Goal: Task Accomplishment & Management: Use online tool/utility

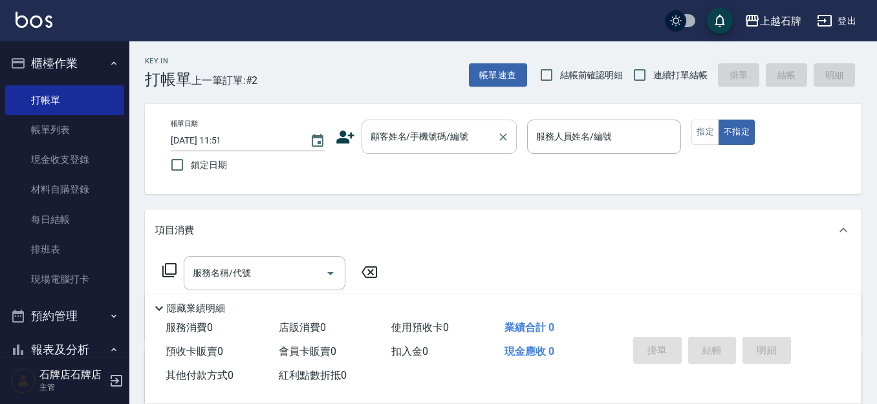
click at [474, 122] on div "顧客姓名/手機號碼/編號" at bounding box center [438, 137] width 155 height 34
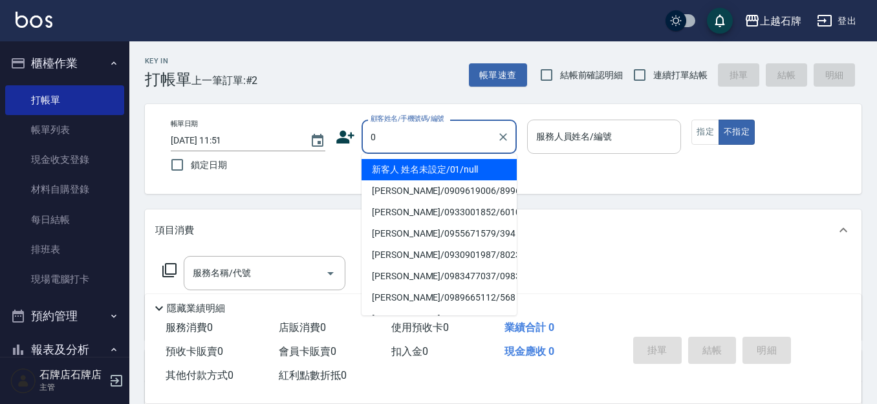
click at [485, 165] on li "新客人 姓名未設定/01/null" at bounding box center [438, 169] width 155 height 21
type input "新客人 姓名未設定/01/null"
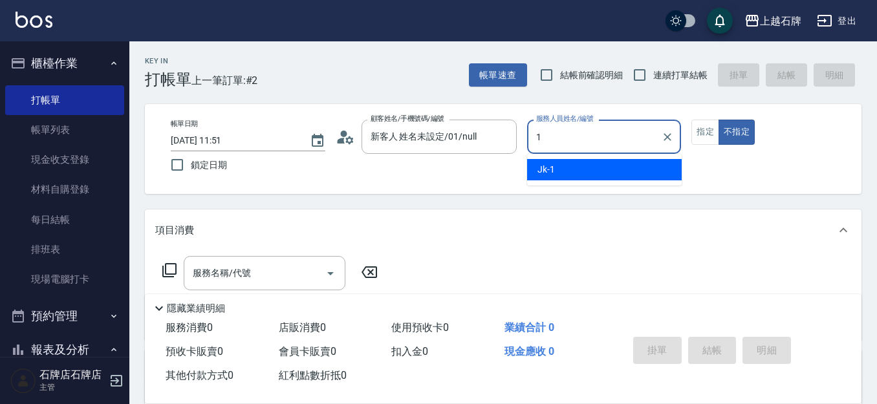
click at [603, 173] on div "Jk -1" at bounding box center [604, 169] width 155 height 21
type input "Jk-1"
click at [696, 138] on button "指定" at bounding box center [705, 132] width 28 height 25
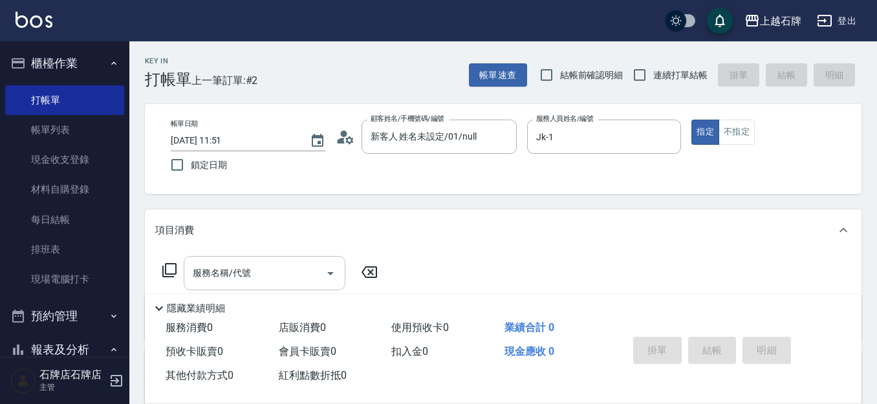
click at [301, 279] on input "服務名稱/代號" at bounding box center [254, 273] width 131 height 23
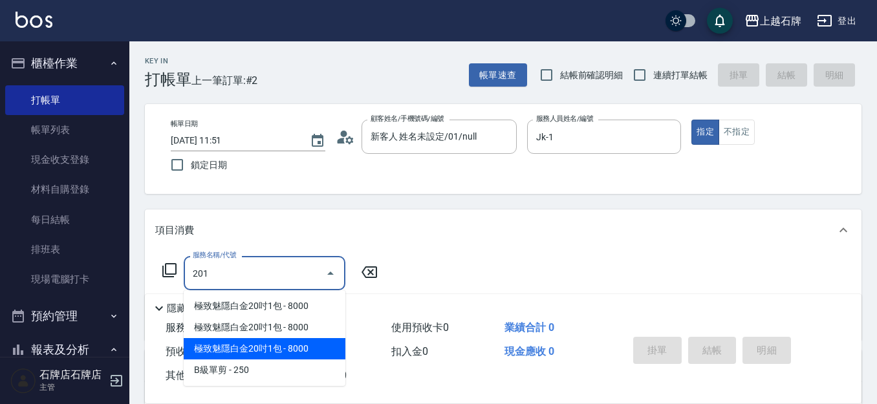
click at [298, 352] on span "極致魅隱白金20吋1包 - 8000" at bounding box center [265, 348] width 162 height 21
type input "極致魅隱白金20吋1包(742)"
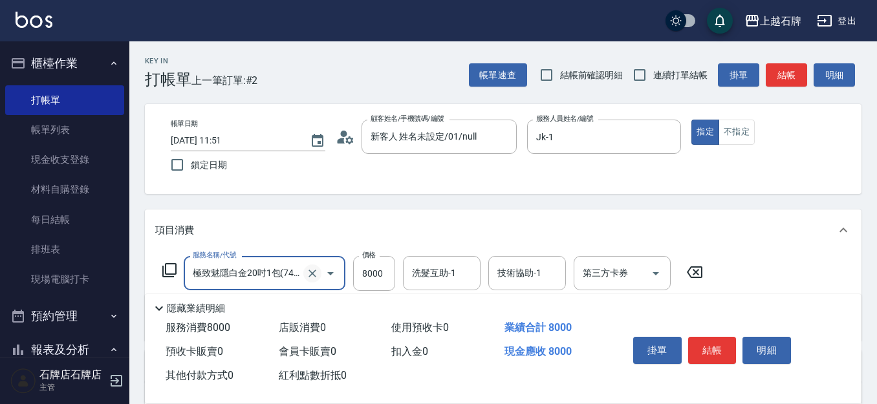
click at [308, 272] on icon "Clear" at bounding box center [312, 273] width 13 height 13
click at [297, 276] on input "服務名稱/代號" at bounding box center [246, 273] width 114 height 23
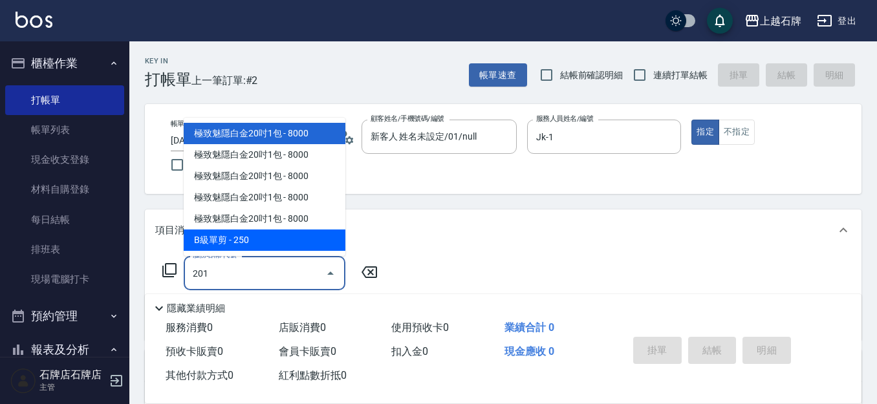
click at [318, 231] on span "B級單剪 - 250" at bounding box center [265, 240] width 162 height 21
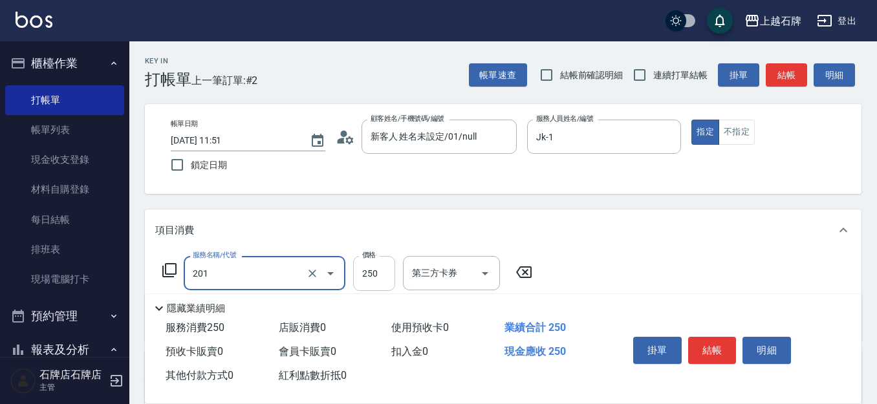
type input "B級單剪(201)"
click at [374, 266] on input "250" at bounding box center [374, 273] width 42 height 35
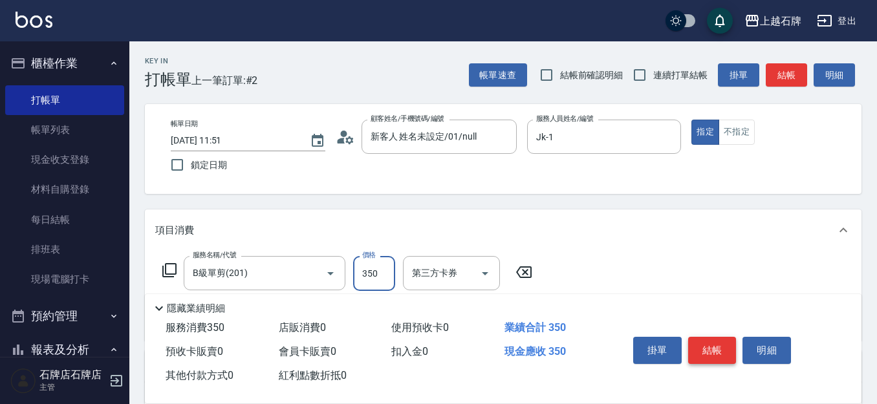
type input "350"
click at [711, 338] on button "結帳" at bounding box center [712, 350] width 48 height 27
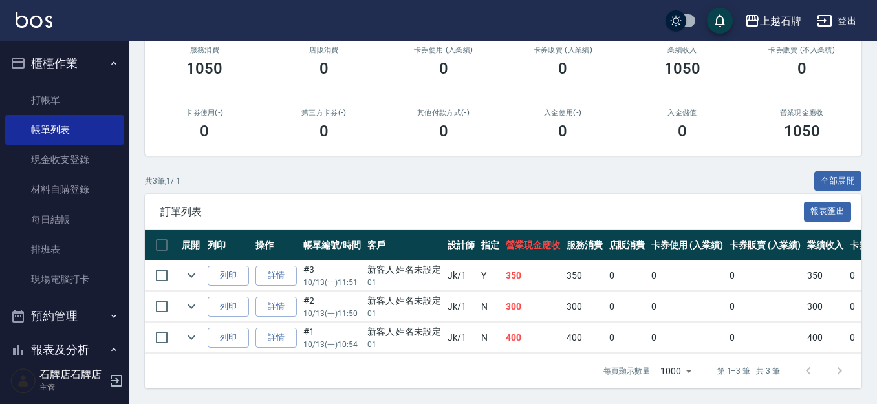
scroll to position [180, 0]
click at [244, 266] on button "列印" at bounding box center [228, 276] width 41 height 20
click at [58, 104] on link "打帳單" at bounding box center [64, 100] width 119 height 30
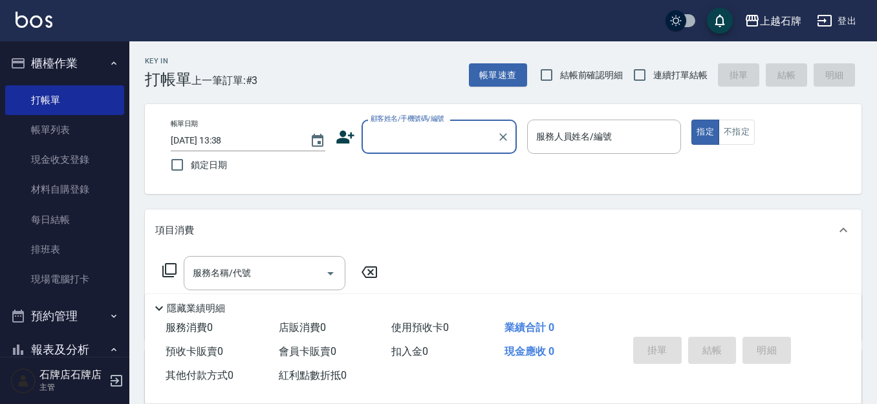
click at [447, 143] on input "顧客姓名/手機號碼/編號" at bounding box center [429, 136] width 124 height 23
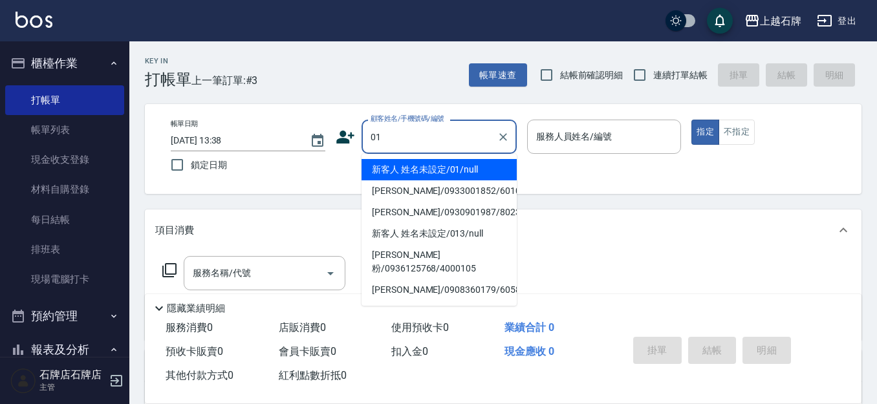
type input "新客人 姓名未設定/01/null"
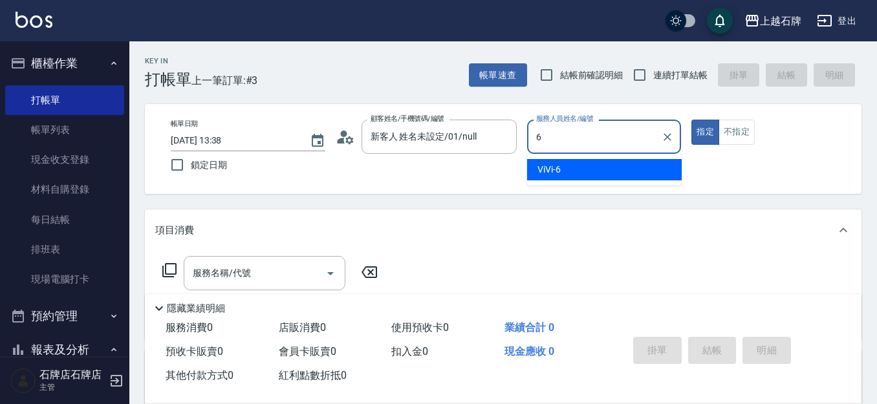
type input "ViVi-6"
type button "true"
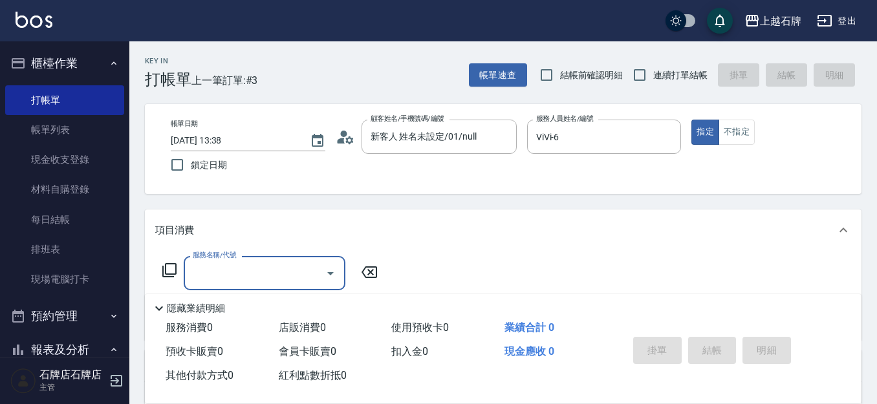
type input "2"
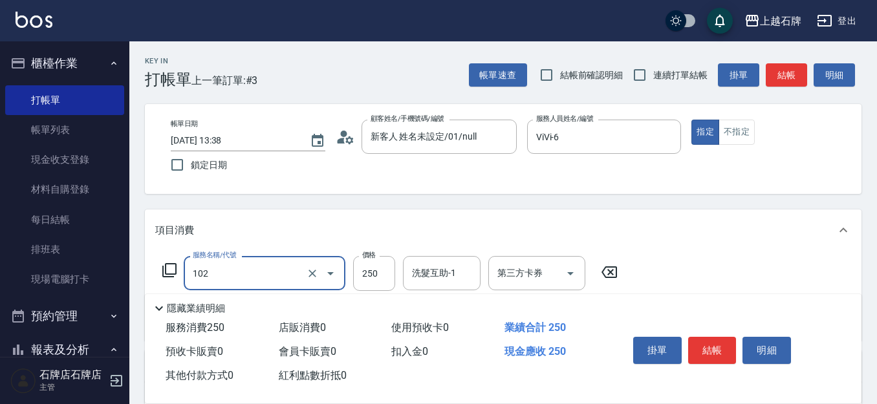
type input "精油洗髮(102)"
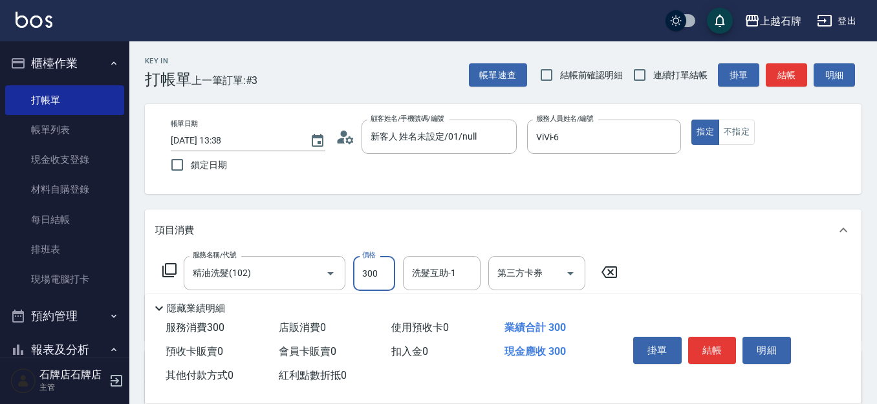
type input "300"
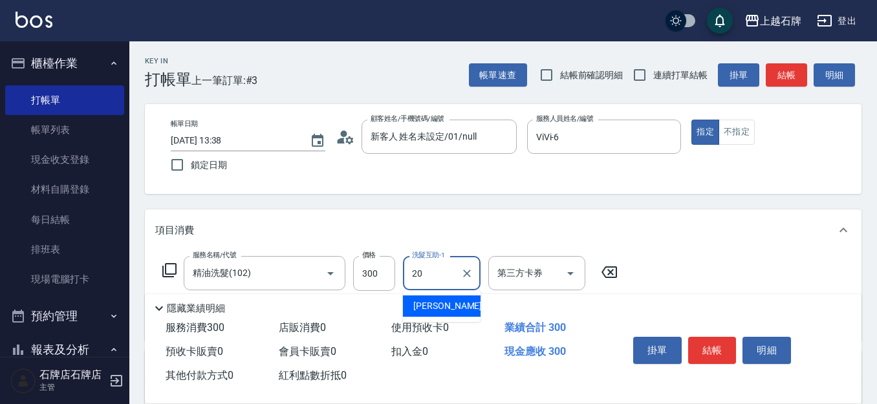
type input "[PERSON_NAME]-20"
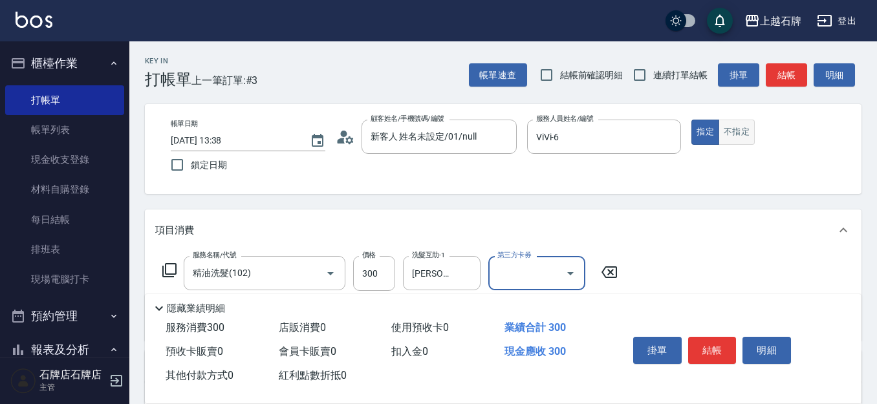
click at [741, 124] on button "不指定" at bounding box center [736, 132] width 36 height 25
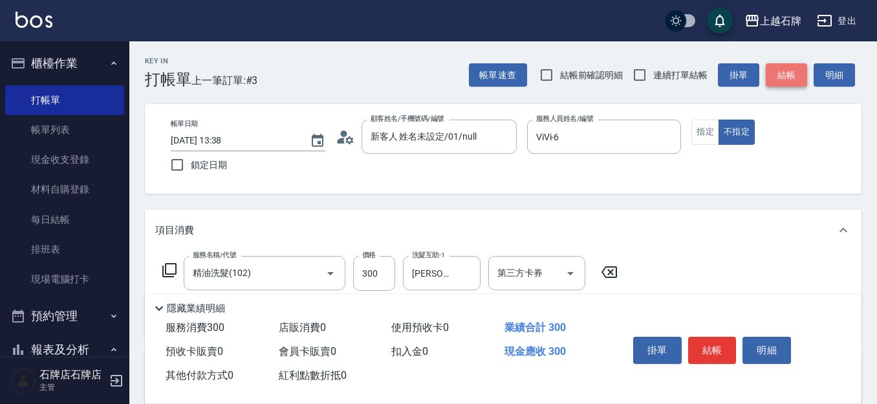
click at [776, 72] on button "結帳" at bounding box center [786, 75] width 41 height 24
